Goal: Communication & Community: Answer question/provide support

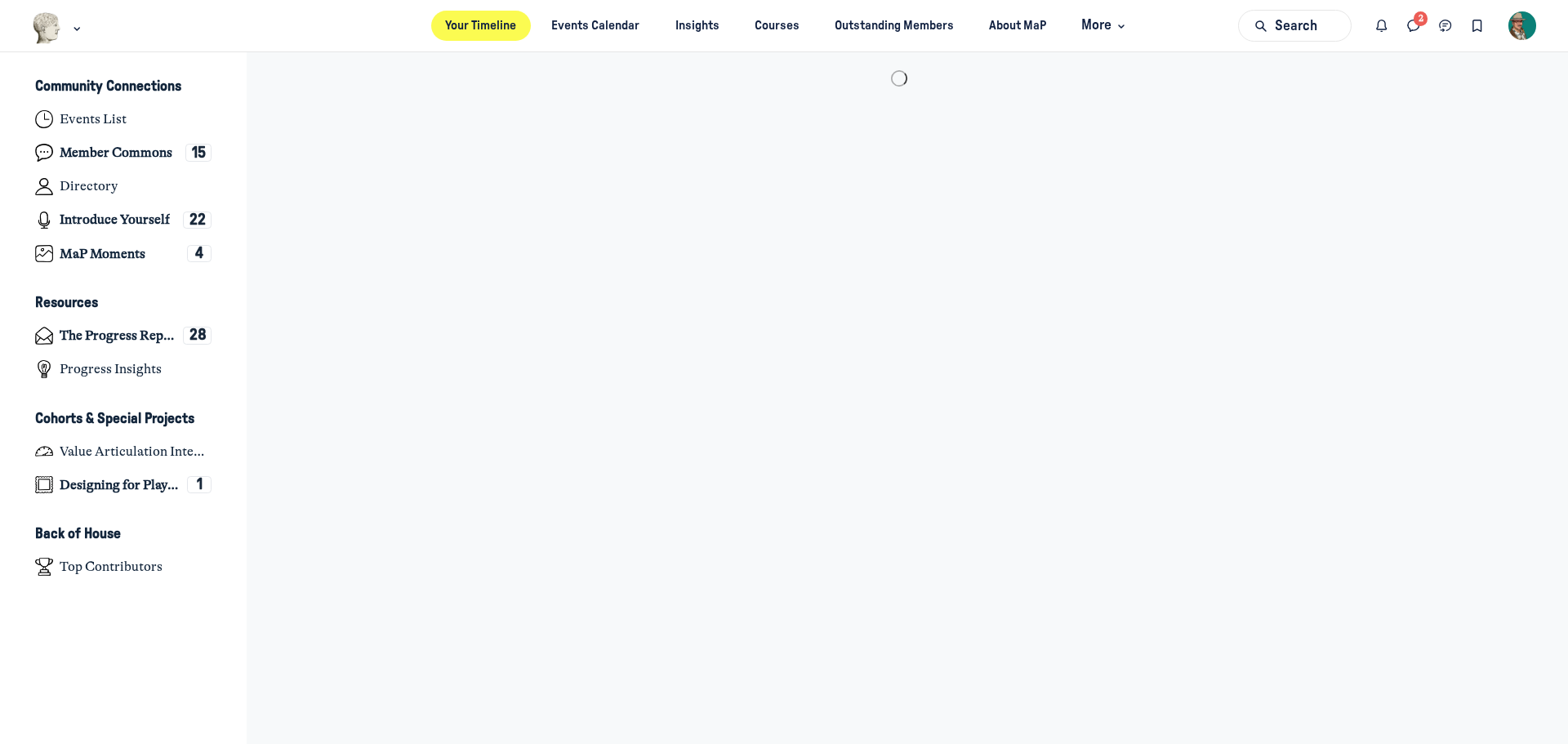
scroll to position [5178, 3210]
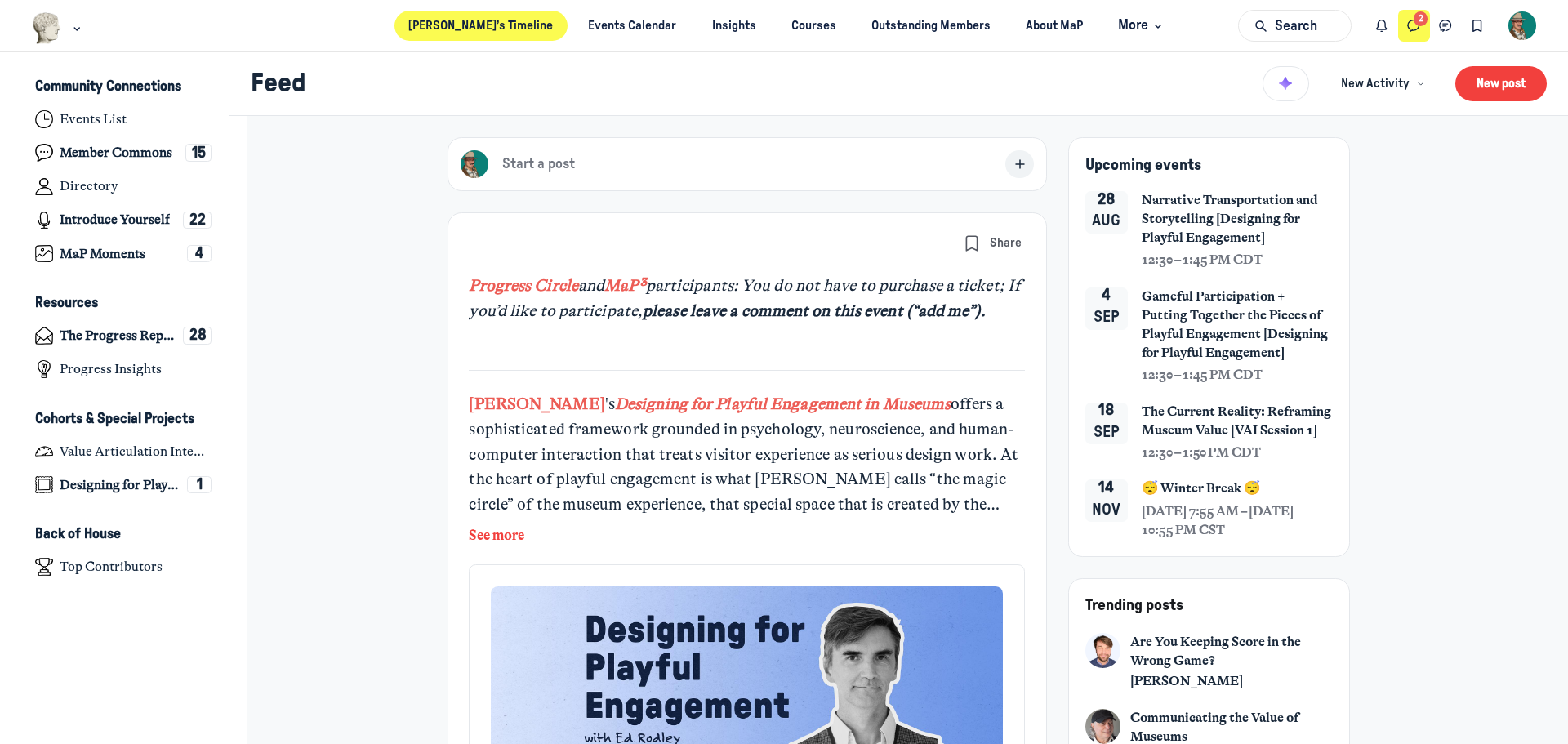
click at [1417, 32] on icon "Direct messages" at bounding box center [1414, 26] width 16 height 18
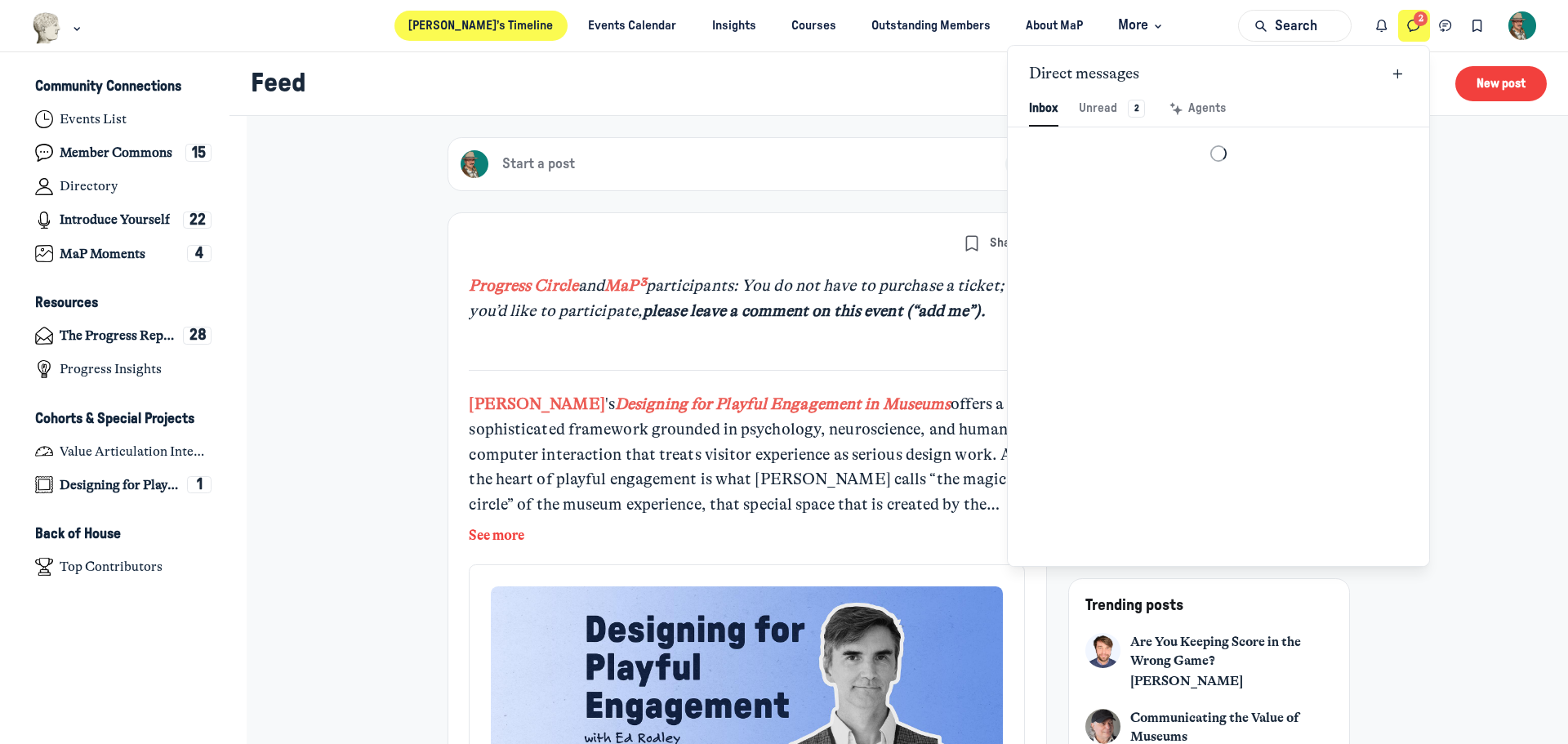
scroll to position [2222, 3805]
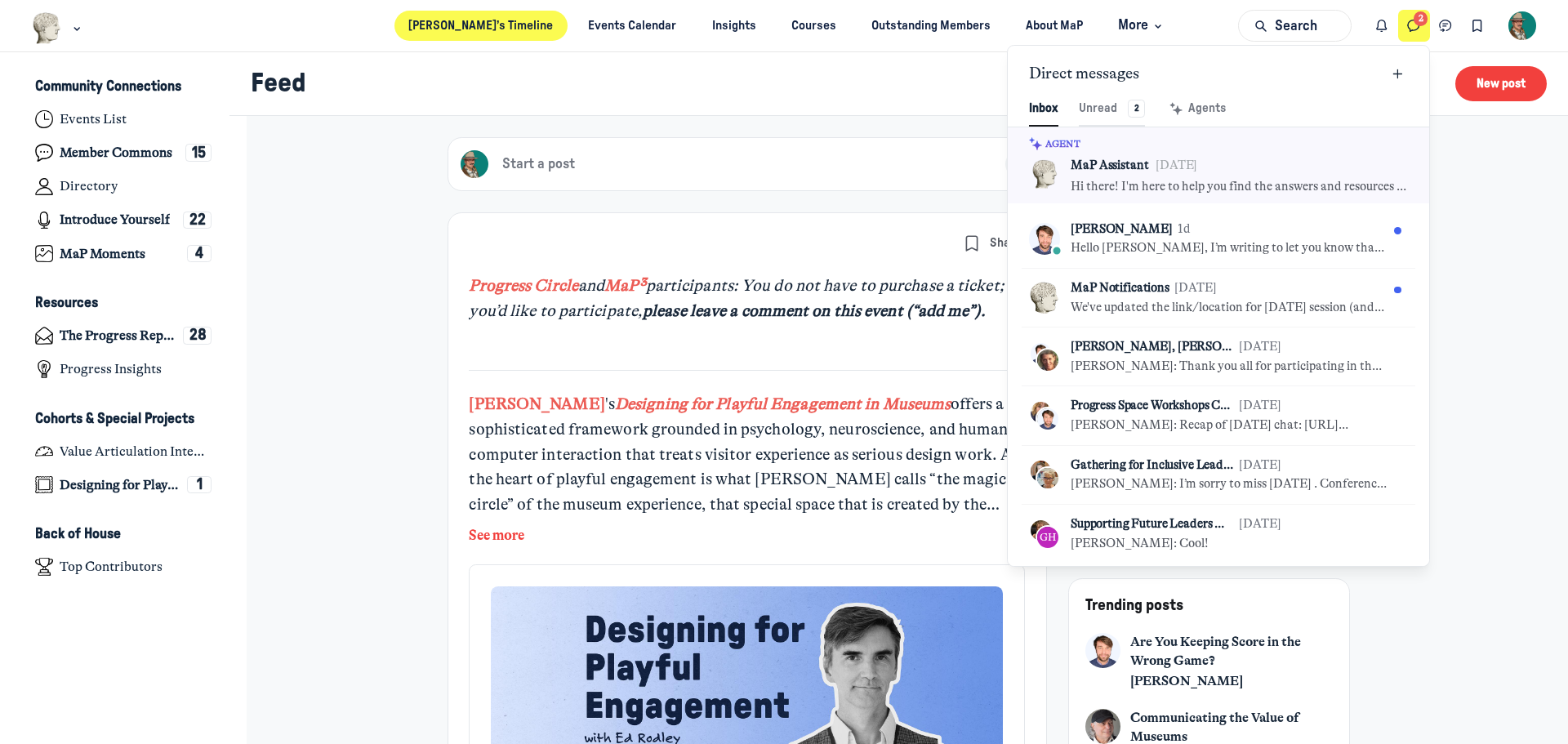
click at [1110, 114] on div "Unread 2" at bounding box center [1112, 108] width 66 height 18
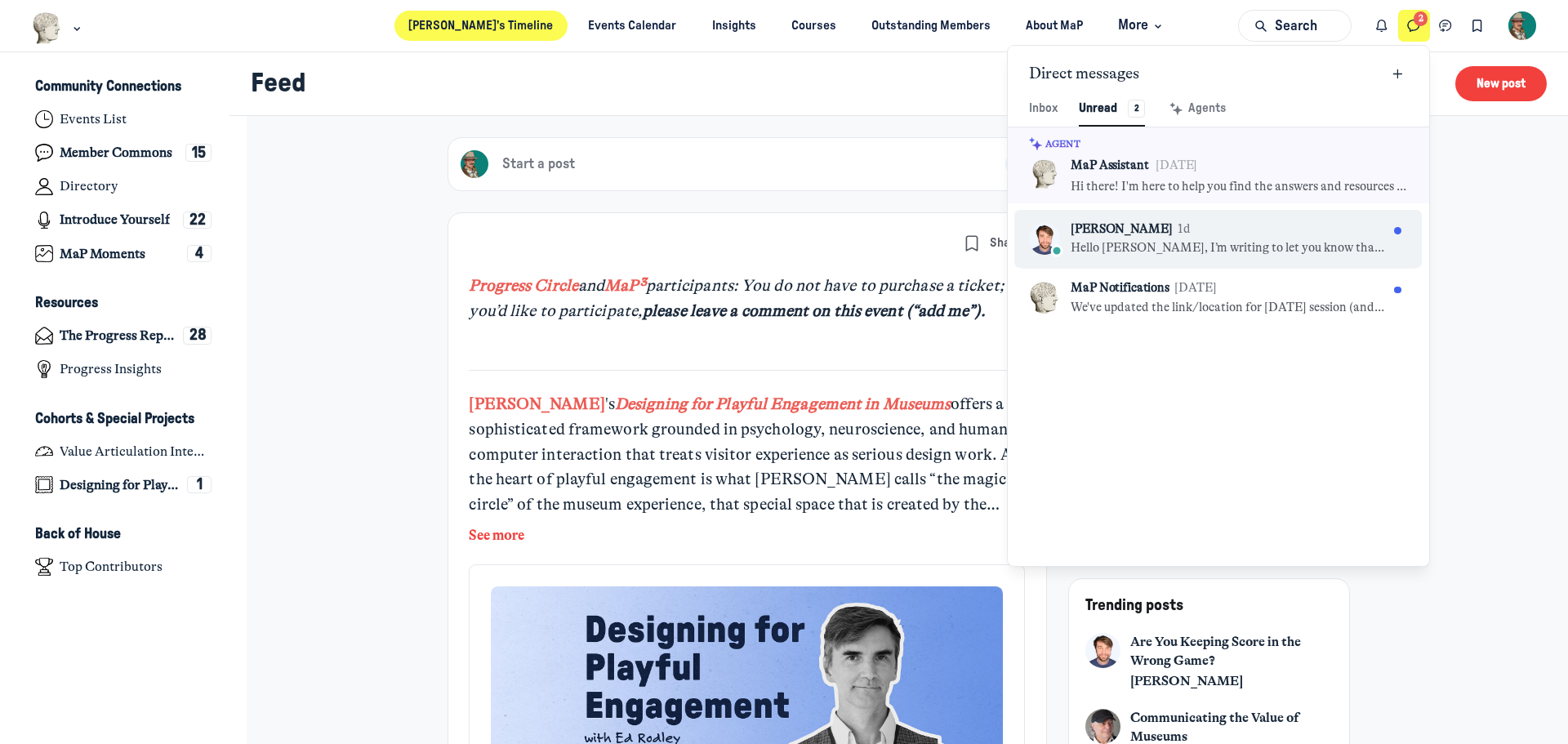
click at [1104, 249] on p "Hello [PERSON_NAME], I’m writing to let you know that [PERSON_NAME] won’t be ab…" at bounding box center [1229, 249] width 317 height 18
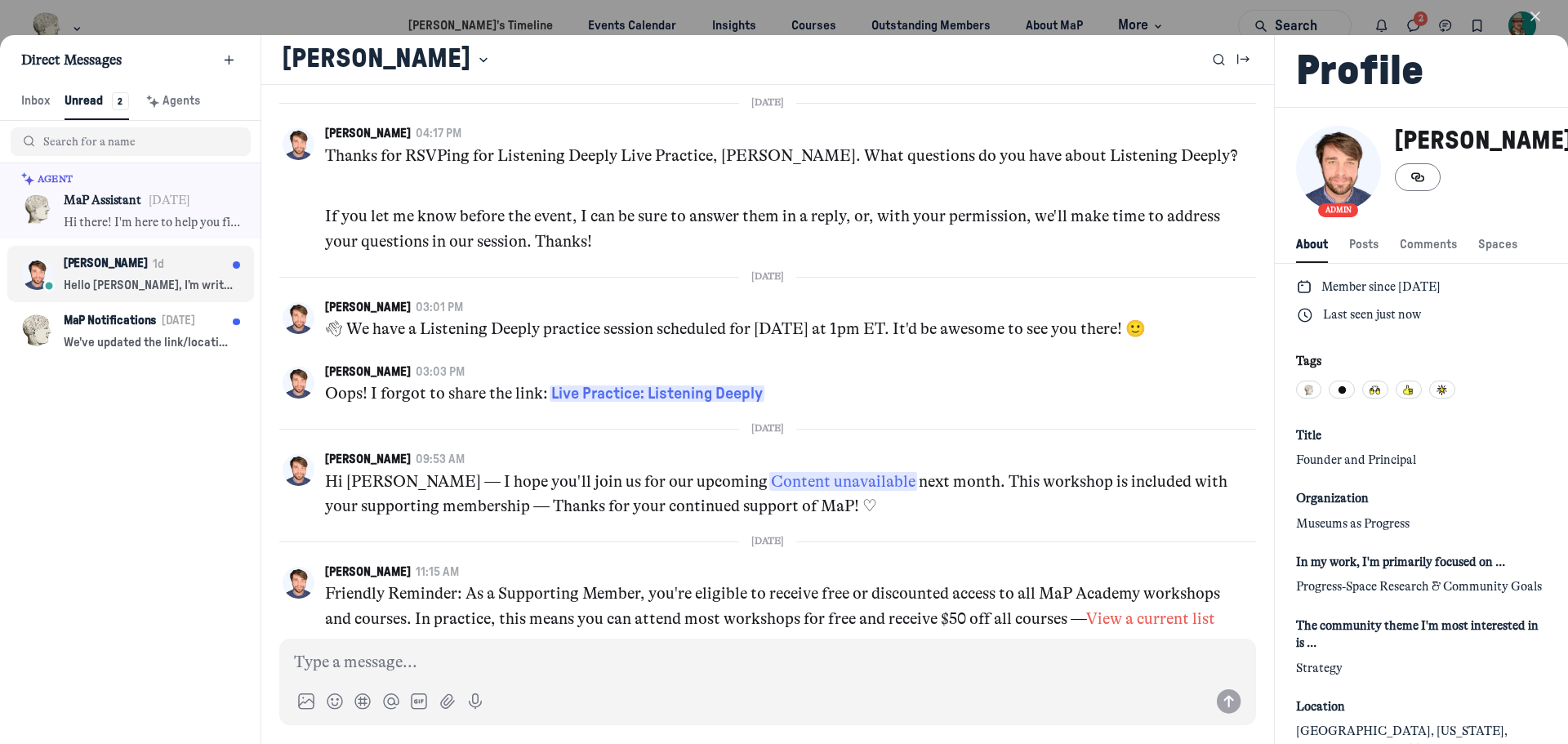
scroll to position [2222, 3228]
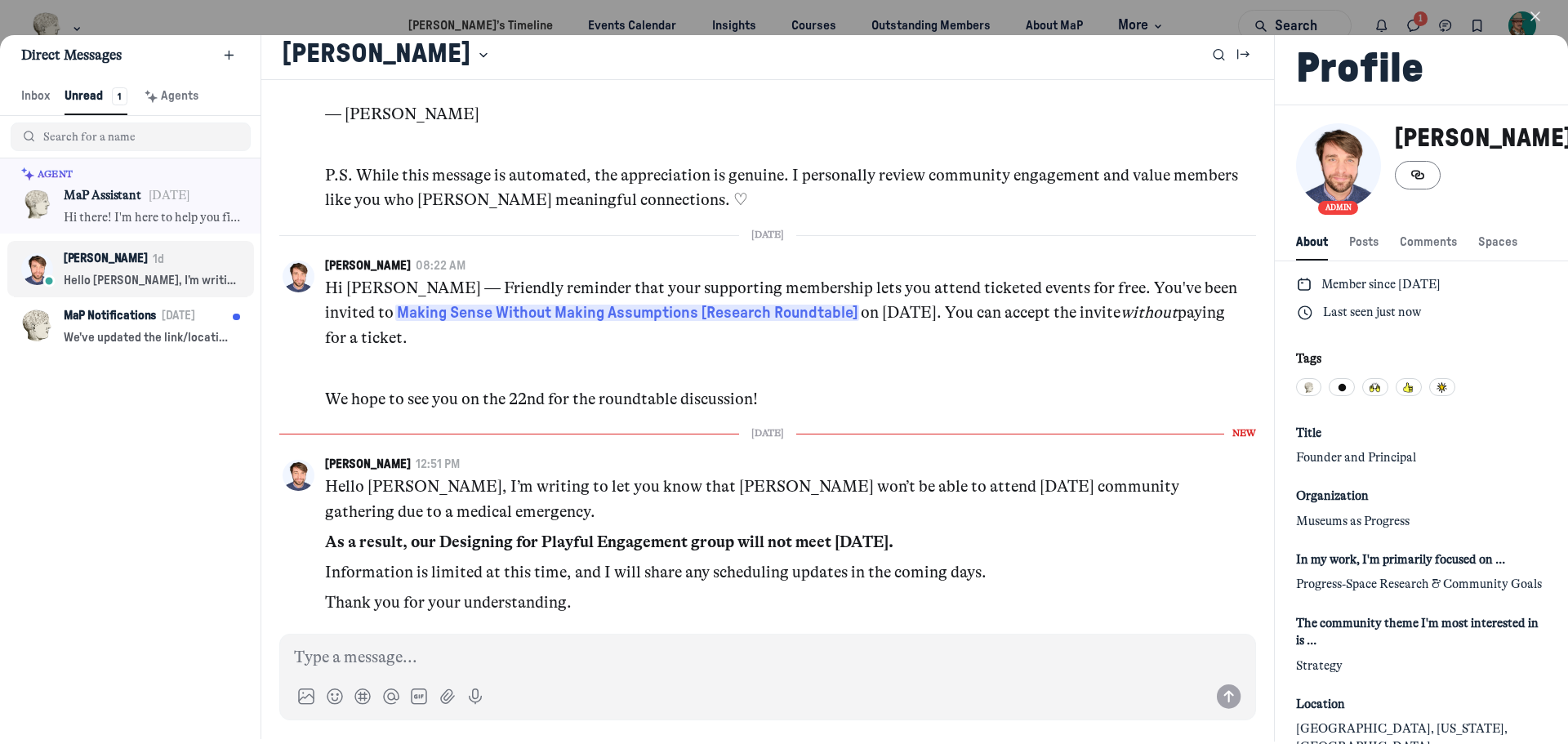
click at [1533, 14] on use "button" at bounding box center [1535, 16] width 8 height 8
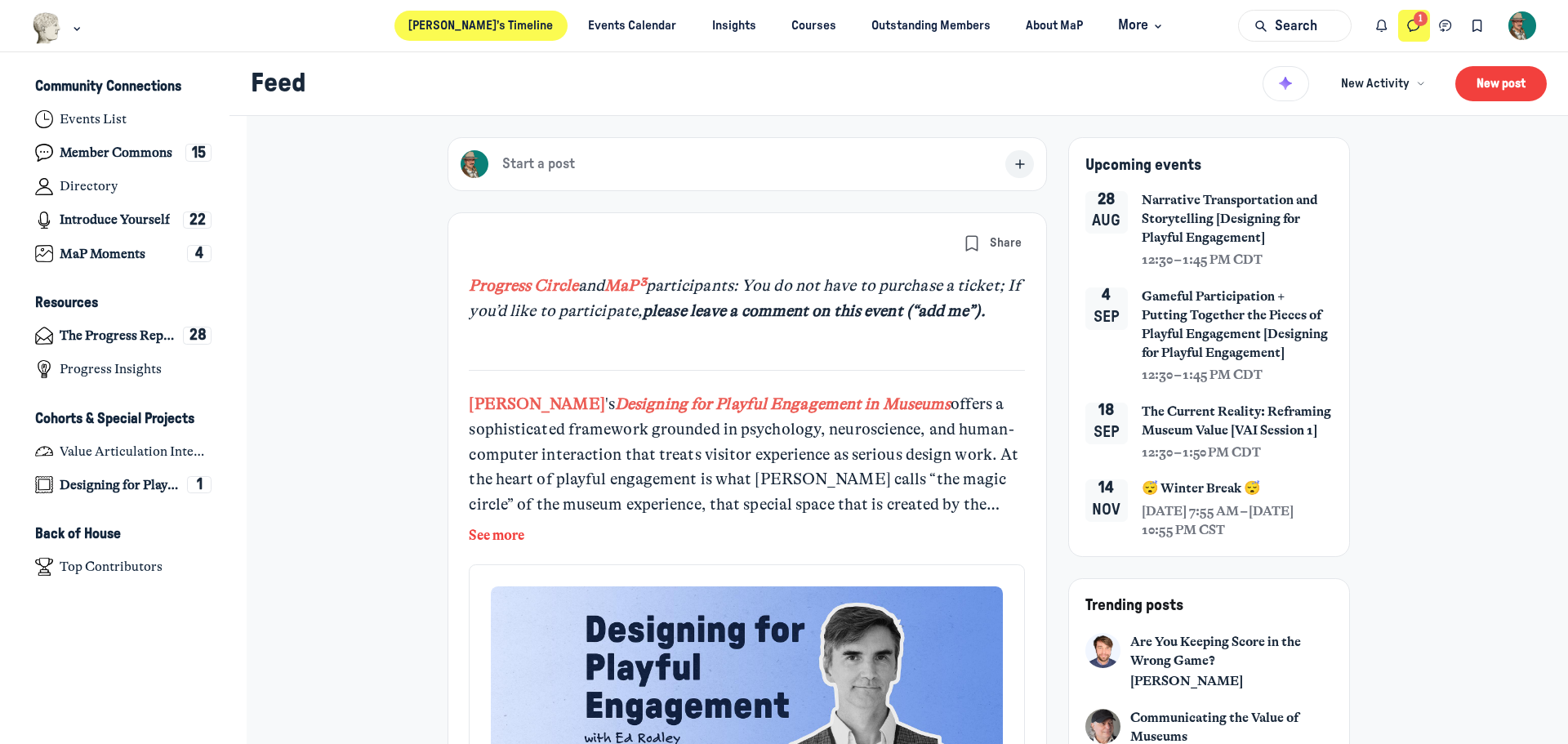
scroll to position [5178, 3210]
click at [40, 33] on img "Main navigation bar" at bounding box center [47, 28] width 30 height 32
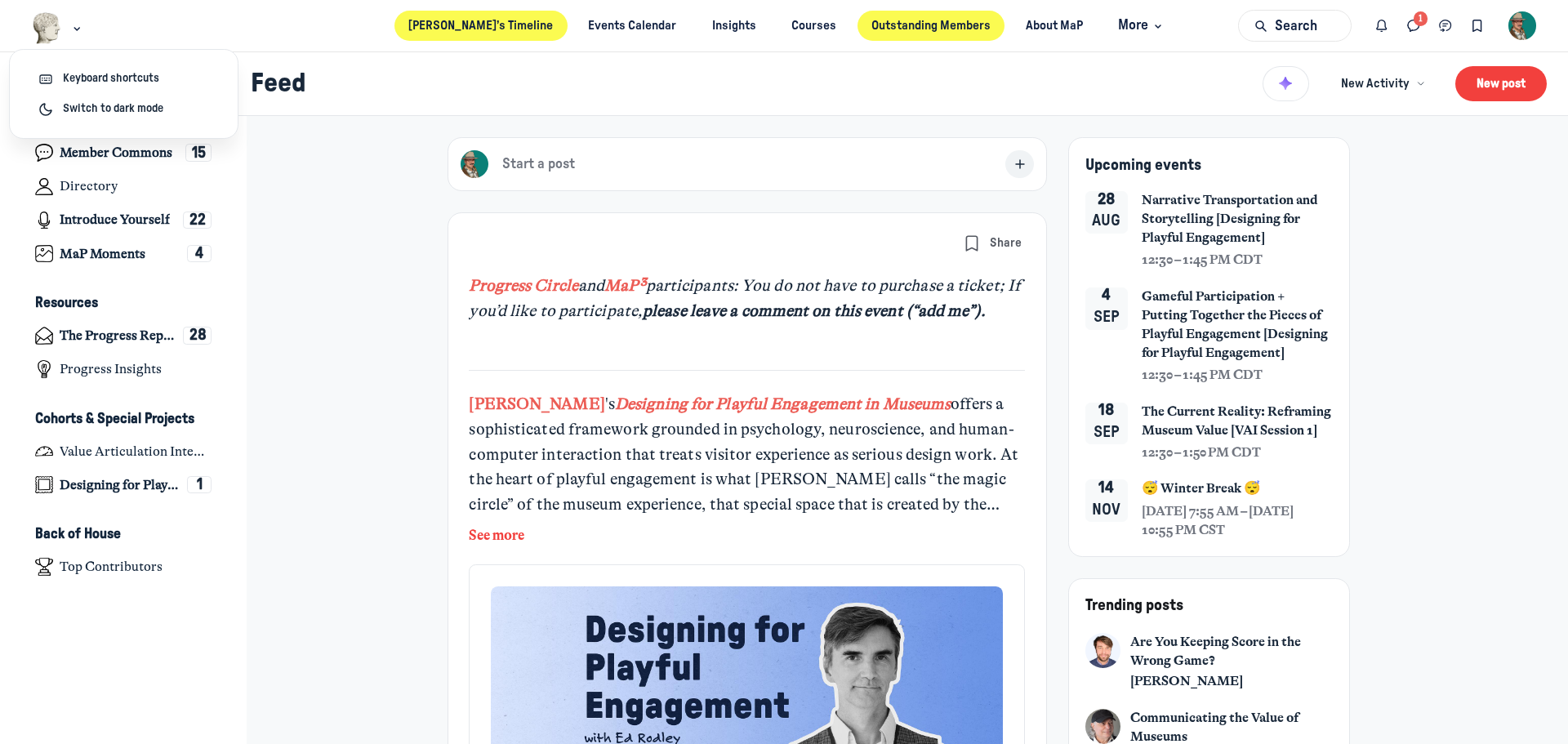
click at [879, 21] on link "Outstanding Members" at bounding box center [931, 25] width 148 height 30
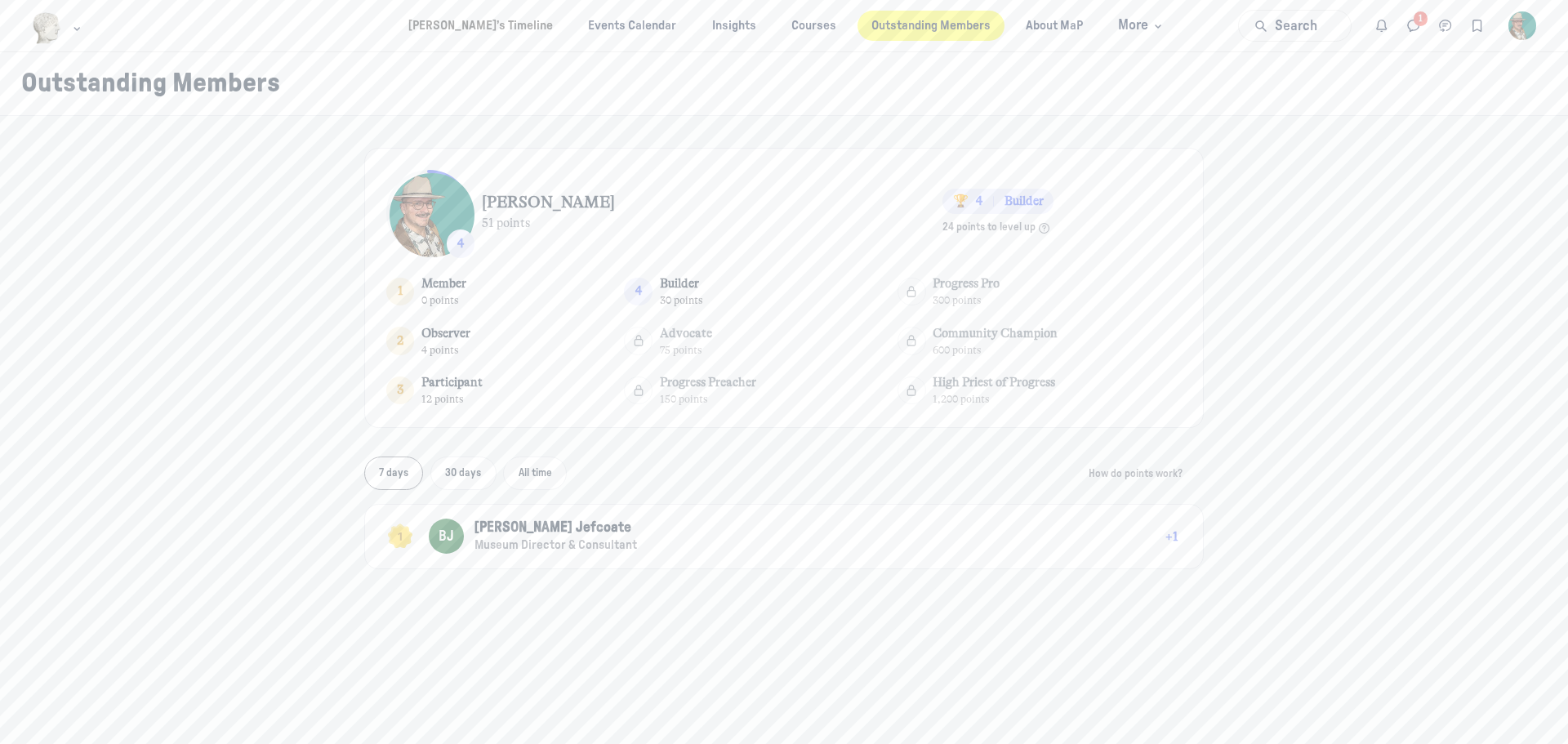
scroll to position [64, 0]
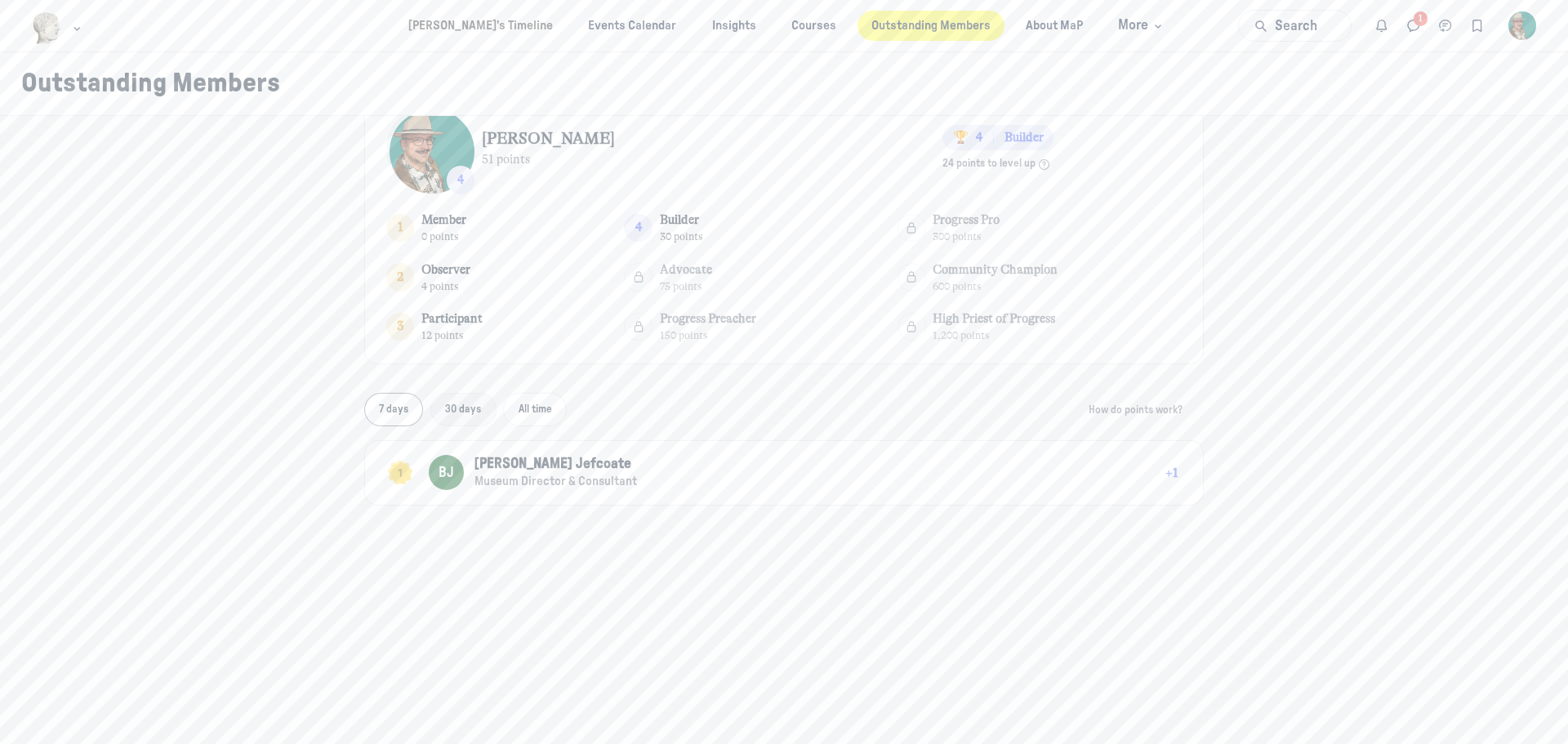
click at [457, 413] on span "30 days" at bounding box center [463, 409] width 36 height 11
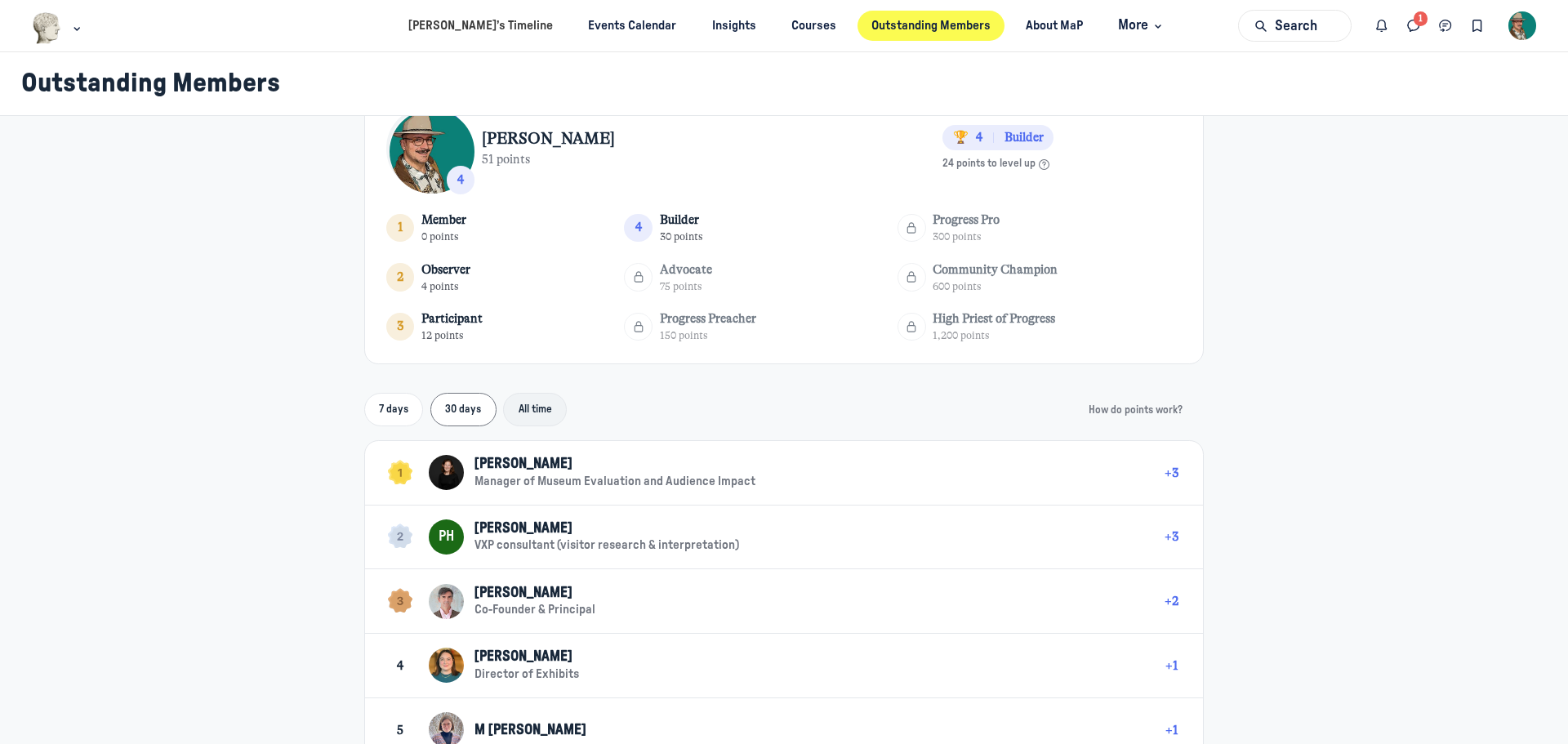
click at [519, 411] on span "All time" at bounding box center [535, 409] width 34 height 11
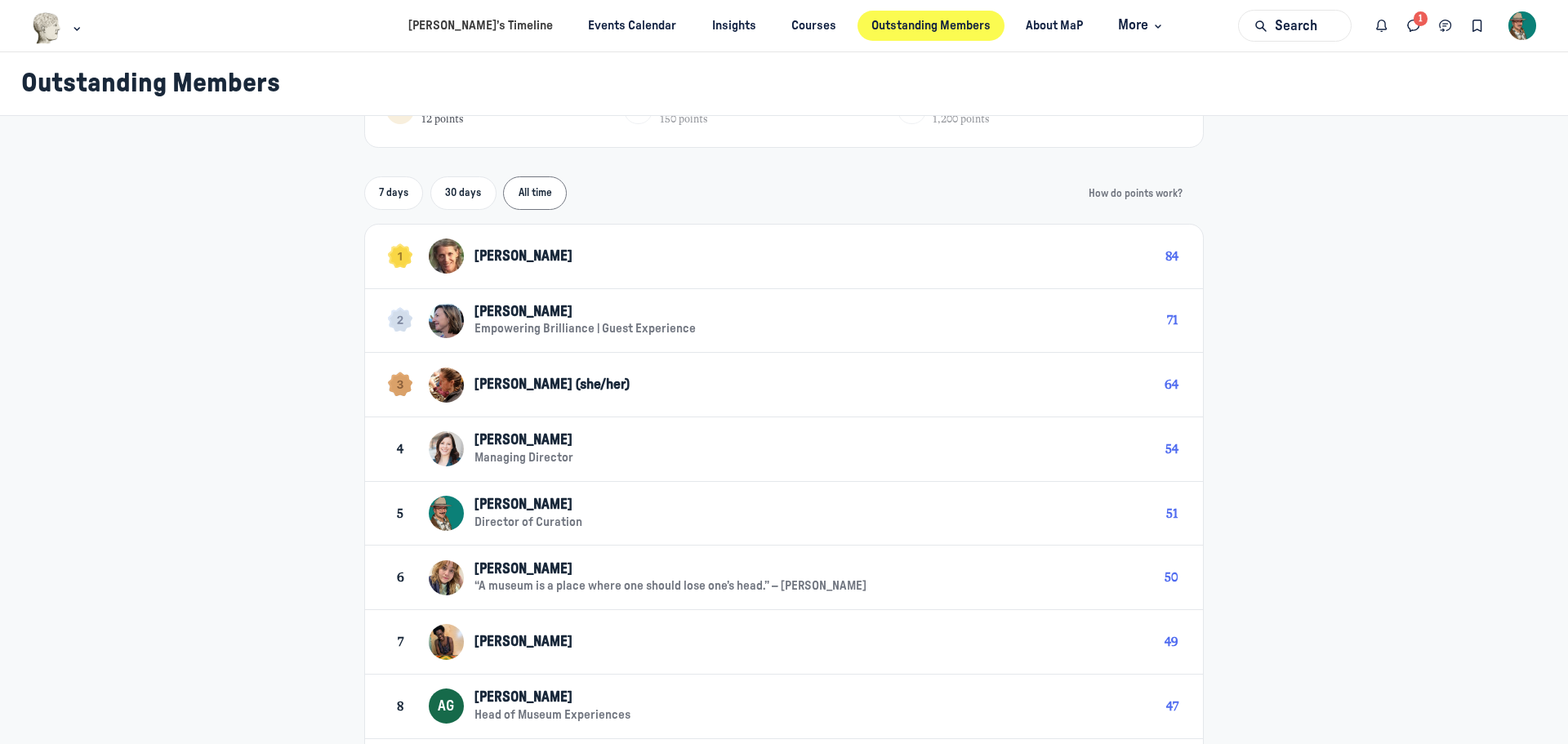
scroll to position [308, 0]
